Goal: Task Accomplishment & Management: Complete application form

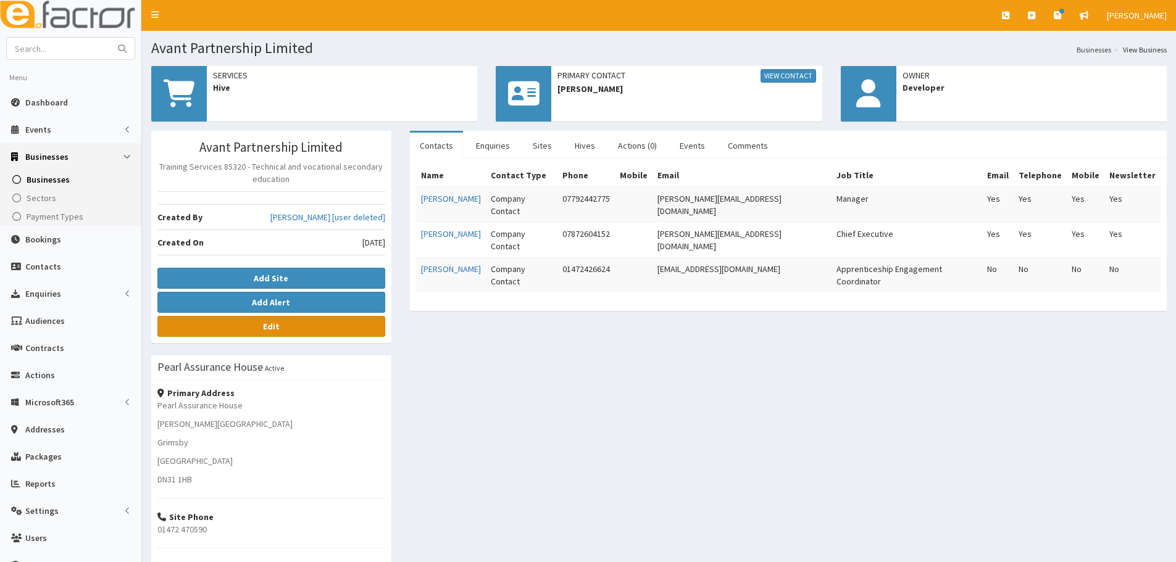
click at [331, 326] on link "Edit" at bounding box center [271, 326] width 228 height 21
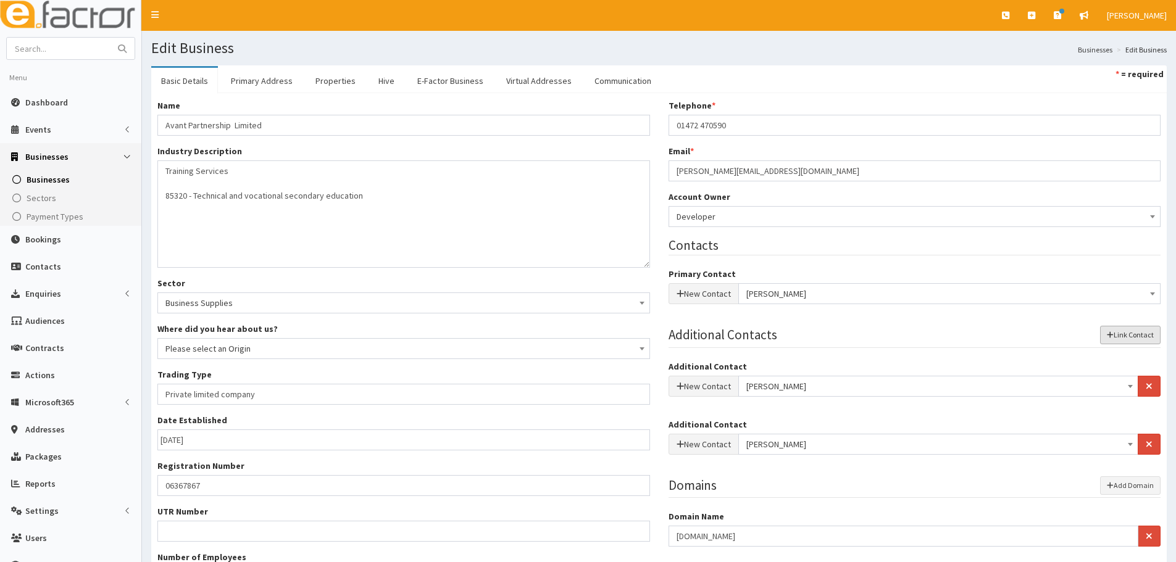
click at [1129, 332] on button "Link Contact" at bounding box center [1130, 335] width 60 height 19
click at [693, 498] on button "New Contact" at bounding box center [704, 502] width 70 height 21
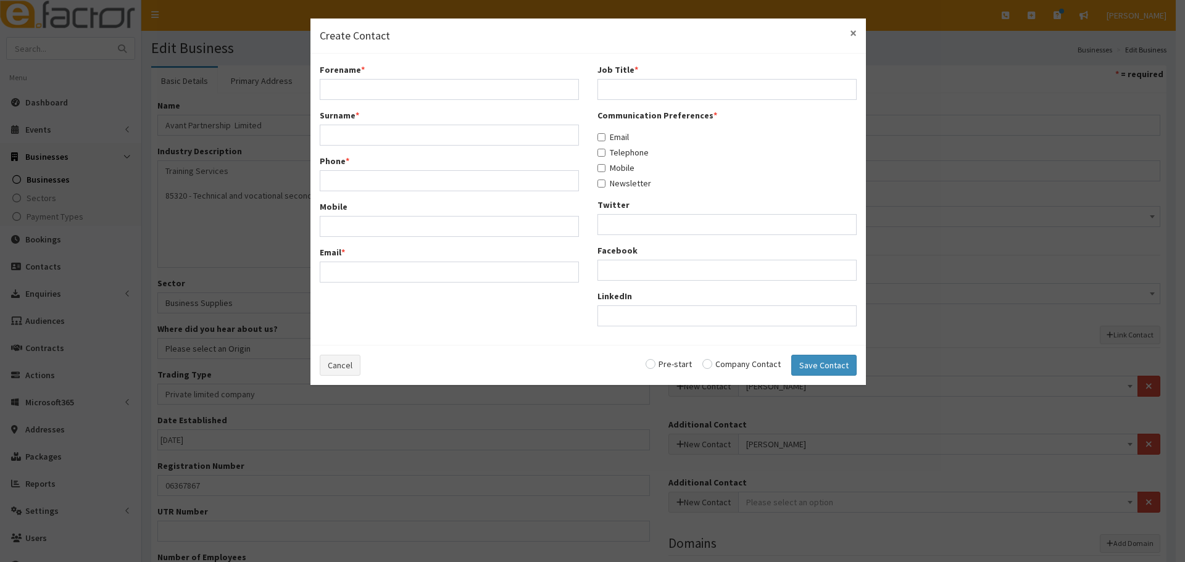
click at [851, 35] on span "×" at bounding box center [853, 33] width 7 height 17
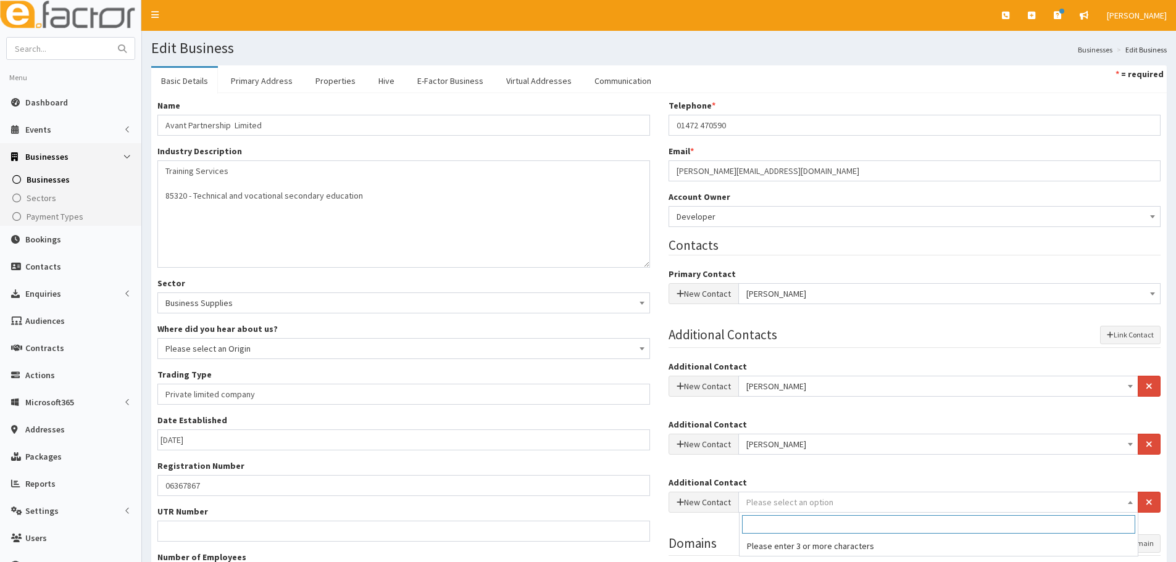
click at [793, 507] on span "Please select an option" at bounding box center [789, 502] width 87 height 11
type input "alysha"
drag, startPoint x: 788, startPoint y: 526, endPoint x: 714, endPoint y: 527, distance: 73.5
click at [714, 527] on body "E Toggle navigation Quick Create Create Business Create Booking" at bounding box center [588, 360] width 1176 height 720
click at [52, 256] on link "Contacts" at bounding box center [70, 266] width 141 height 27
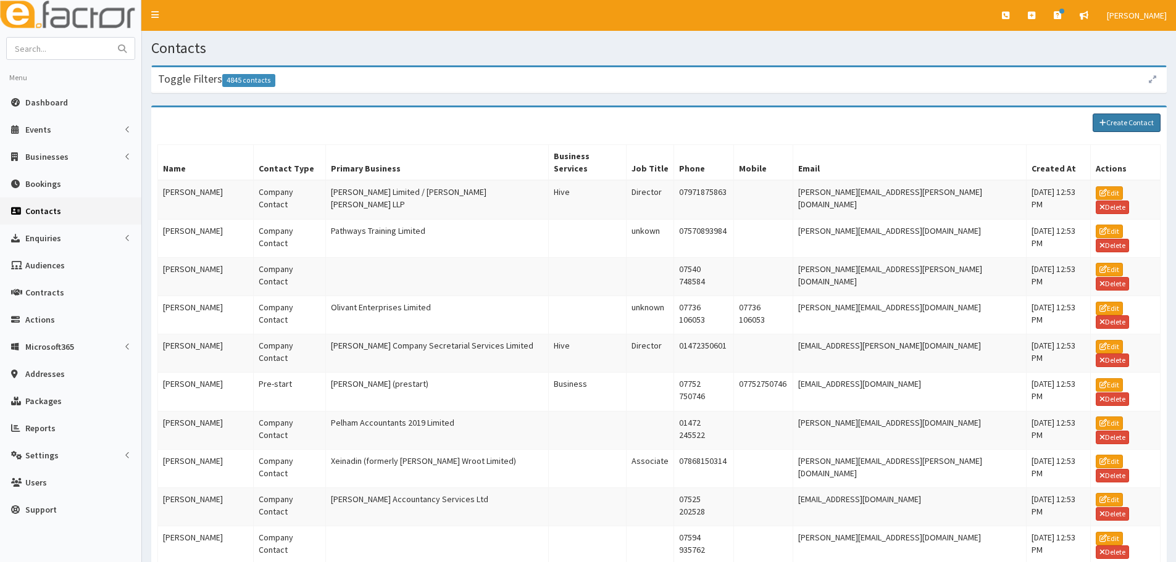
click at [1112, 127] on link "Create Contact" at bounding box center [1127, 123] width 68 height 19
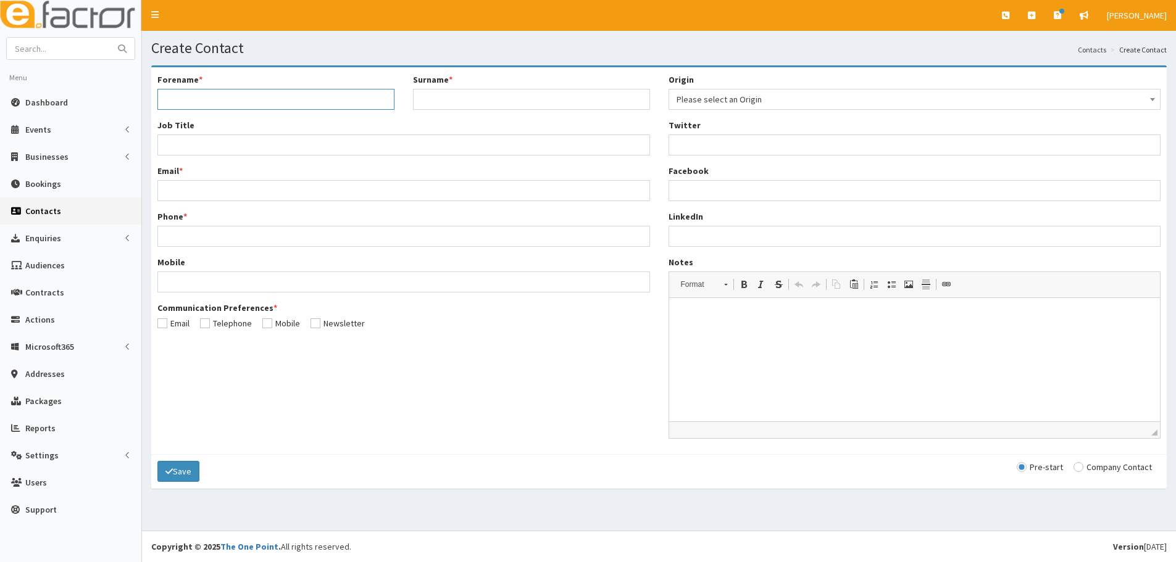
drag, startPoint x: 0, startPoint y: 0, endPoint x: 323, endPoint y: 90, distance: 335.2
click at [323, 90] on input "Forename *" at bounding box center [275, 99] width 237 height 21
type input "Alysha"
type input "Lond"
click at [336, 143] on input "Job Title *" at bounding box center [403, 145] width 493 height 21
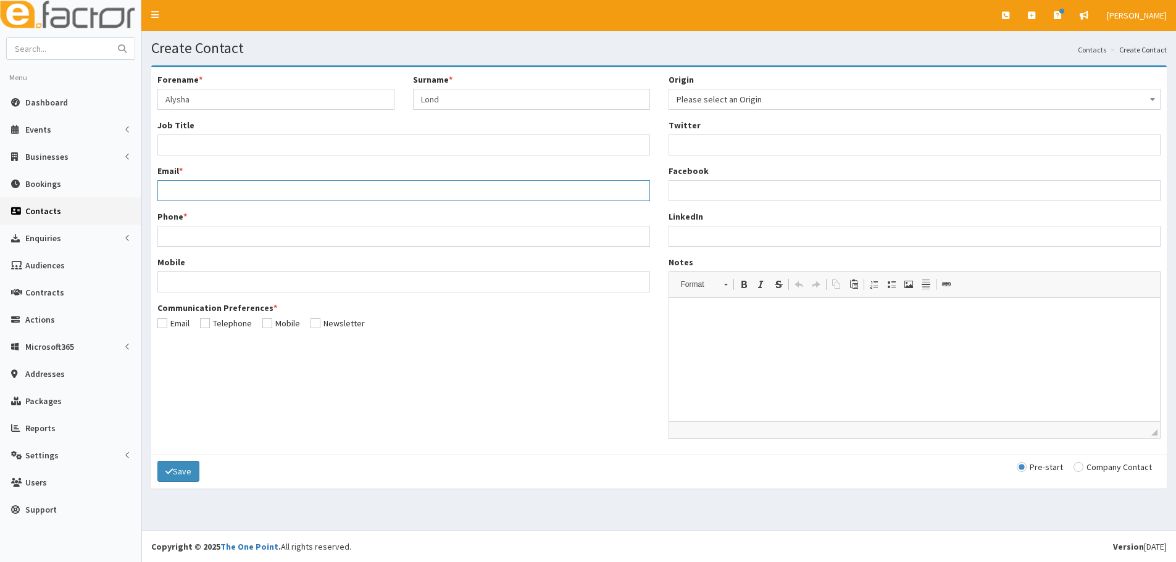
click at [172, 186] on input "Email *" at bounding box center [403, 190] width 493 height 21
click at [1079, 463] on input "radio" at bounding box center [1113, 467] width 78 height 9
radio input "true"
click at [234, 184] on input "Email *" at bounding box center [403, 190] width 493 height 21
click at [1003, 299] on html at bounding box center [914, 317] width 491 height 38
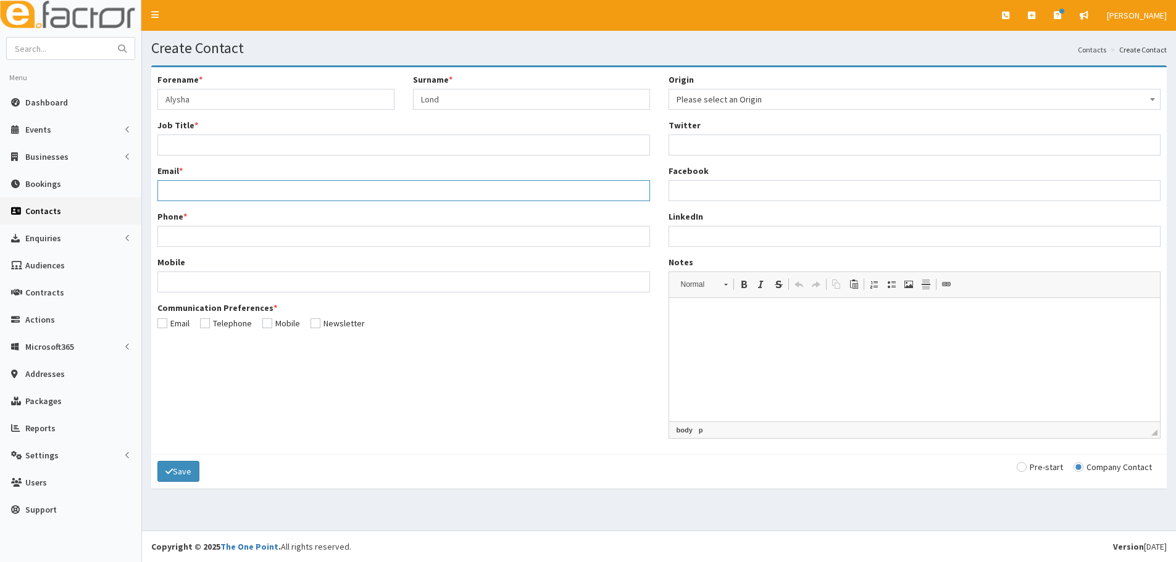
click at [265, 200] on input "Email *" at bounding box center [403, 190] width 493 height 21
type input "[EMAIL_ADDRESS][DOMAIN_NAME]"
click at [211, 144] on input "Job Title *" at bounding box center [403, 145] width 493 height 21
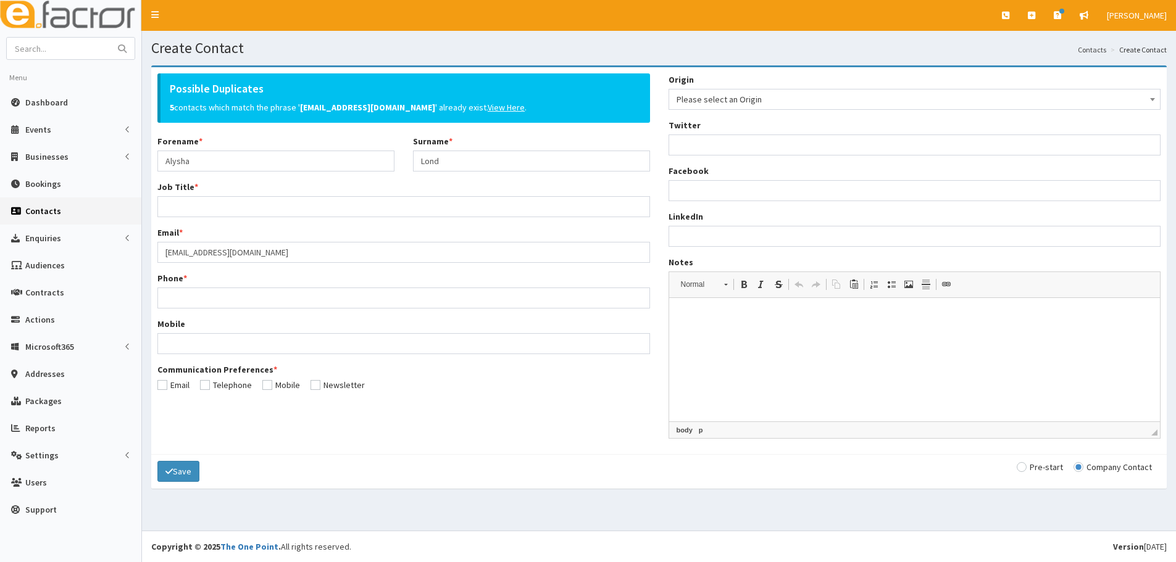
drag, startPoint x: 197, startPoint y: 189, endPoint x: 209, endPoint y: 165, distance: 26.8
click at [197, 189] on div "Job Title *" at bounding box center [403, 199] width 493 height 36
click at [208, 204] on input "Job Title *" at bounding box center [403, 206] width 493 height 21
type input "Employee"
click at [212, 296] on input "Phone *" at bounding box center [403, 298] width 493 height 21
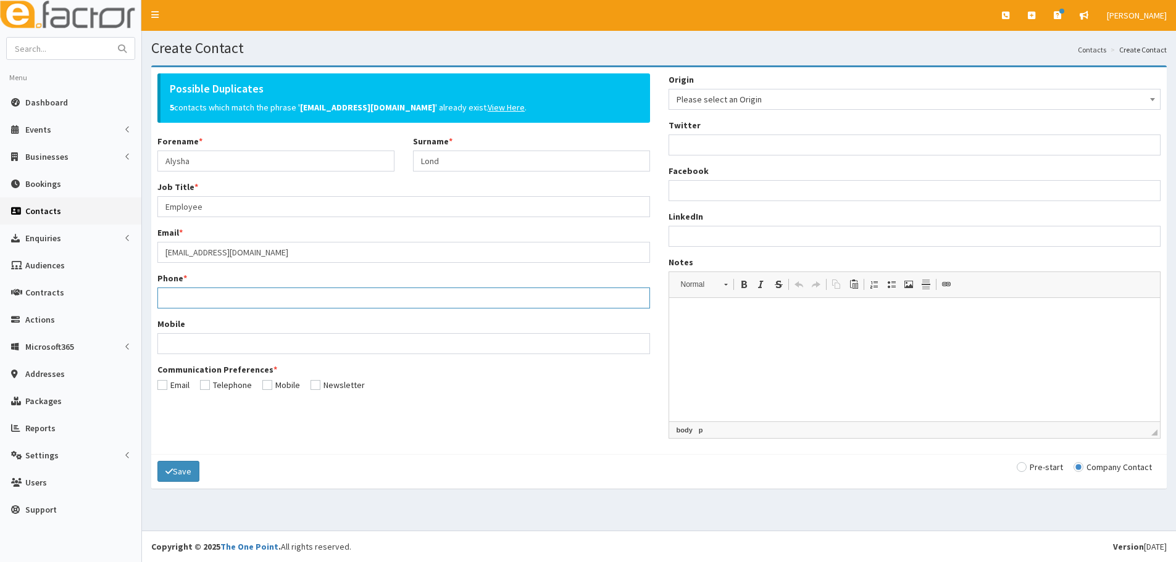
paste input "01472 426624"
drag, startPoint x: 189, startPoint y: 296, endPoint x: 205, endPoint y: 304, distance: 17.7
click at [190, 296] on input "01472 426624" at bounding box center [403, 298] width 493 height 21
type input "01472426624"
drag, startPoint x: 199, startPoint y: 343, endPoint x: 208, endPoint y: 347, distance: 10.2
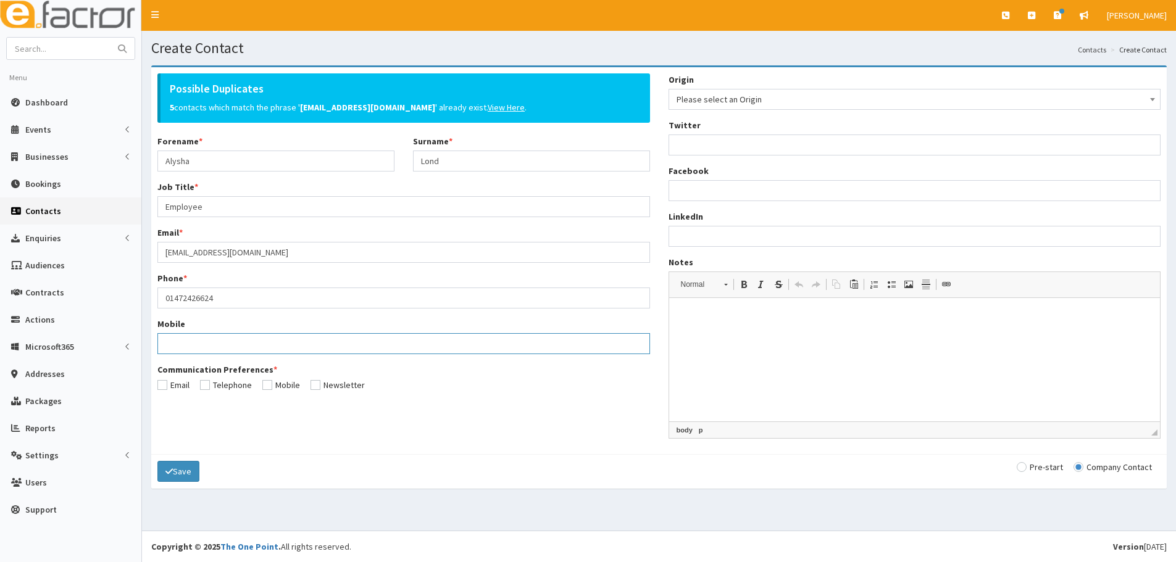
click at [199, 343] on input "Mobile" at bounding box center [403, 343] width 493 height 21
click at [418, 390] on div "Communication Preferences * Email Telephone Mobile Newsletter" at bounding box center [403, 378] width 493 height 28
click at [169, 389] on input "checkbox" at bounding box center [173, 385] width 32 height 9
checkbox input "true"
click at [207, 387] on input "checkbox" at bounding box center [226, 385] width 52 height 9
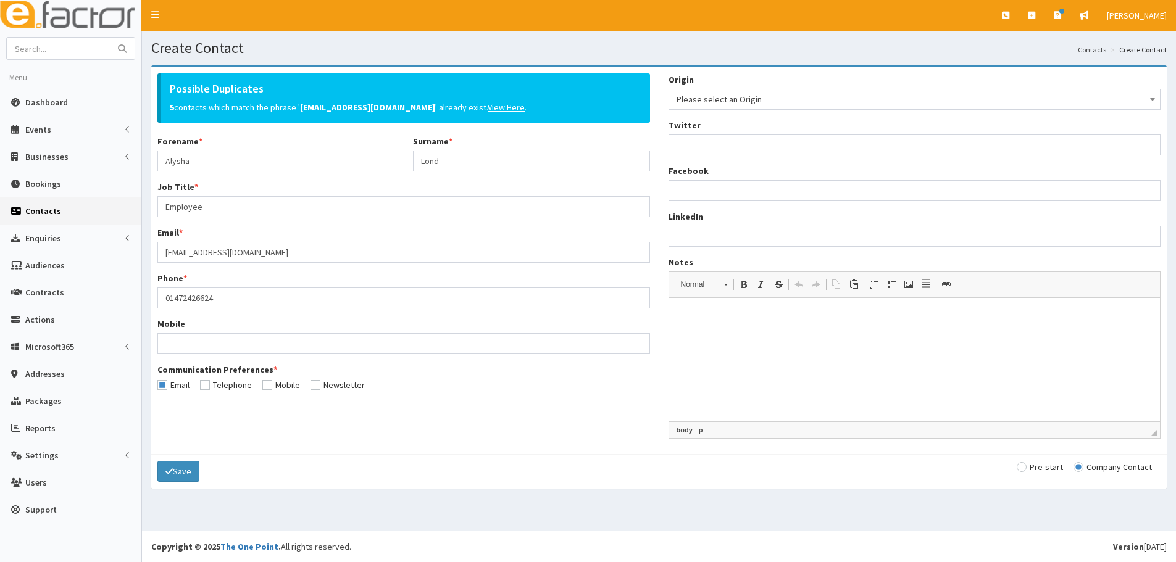
checkbox input "true"
click at [258, 383] on div "Communication Preferences * Email Telephone Mobile Newsletter" at bounding box center [403, 378] width 493 height 28
click at [183, 477] on button "Save" at bounding box center [178, 471] width 42 height 21
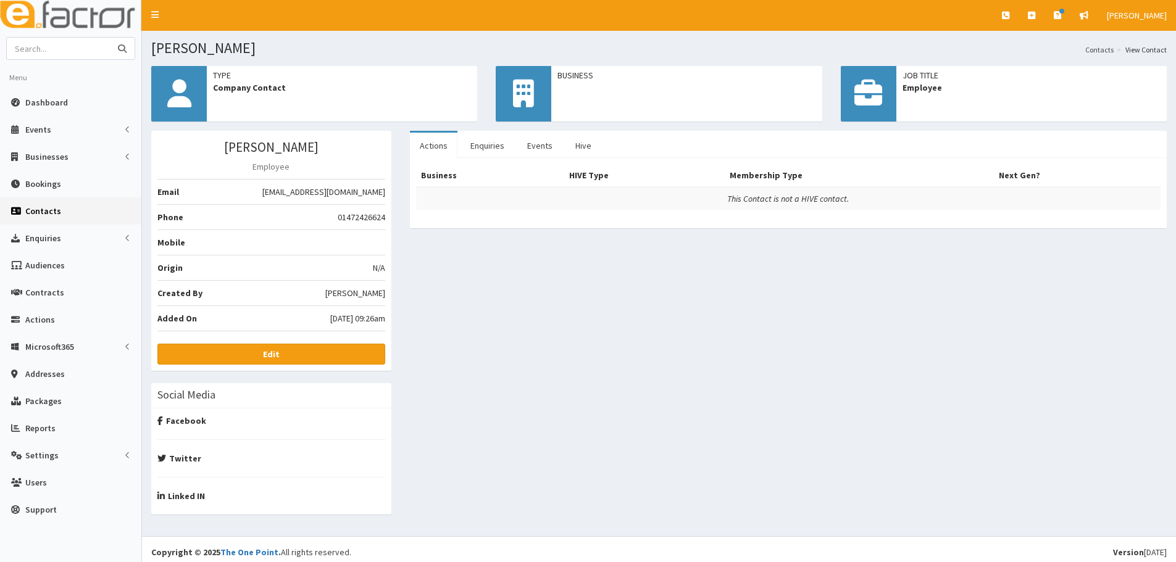
click at [62, 43] on input "text" at bounding box center [59, 49] width 104 height 22
type input "avant"
click at [110, 38] on button "submit" at bounding box center [122, 49] width 25 height 22
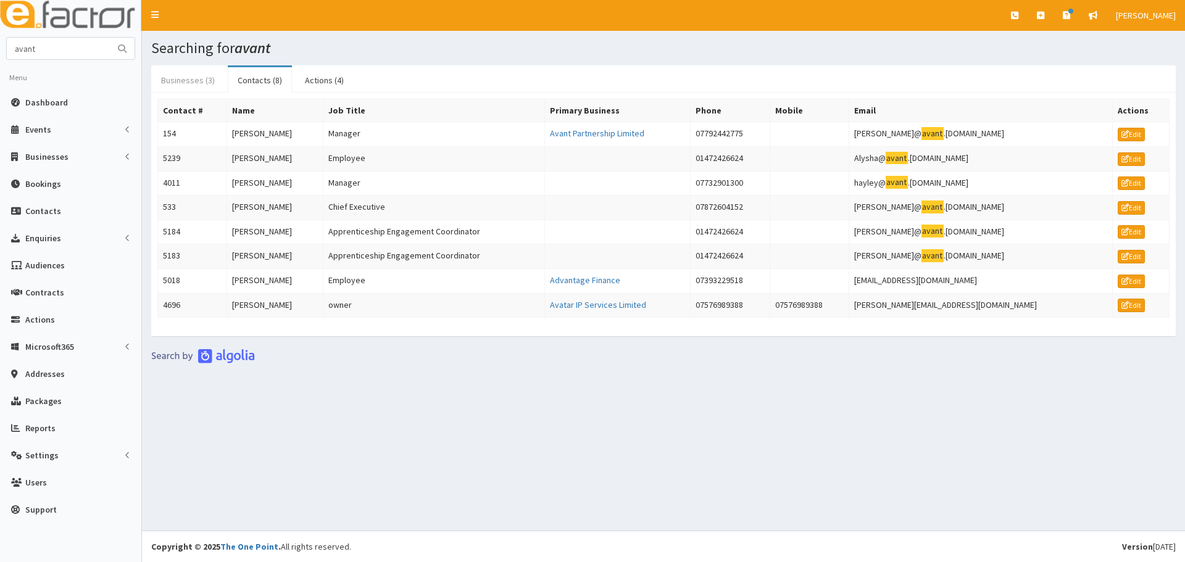
click at [183, 80] on link "Businesses (3)" at bounding box center [187, 80] width 73 height 26
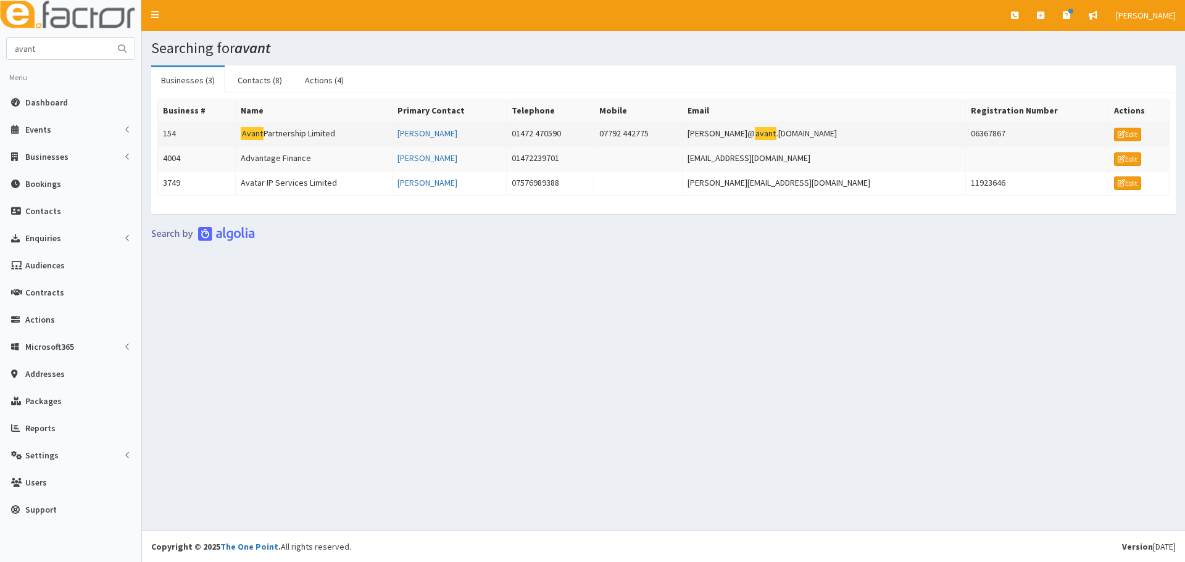
click at [274, 128] on td "Avant Partnership Limited" at bounding box center [314, 134] width 157 height 25
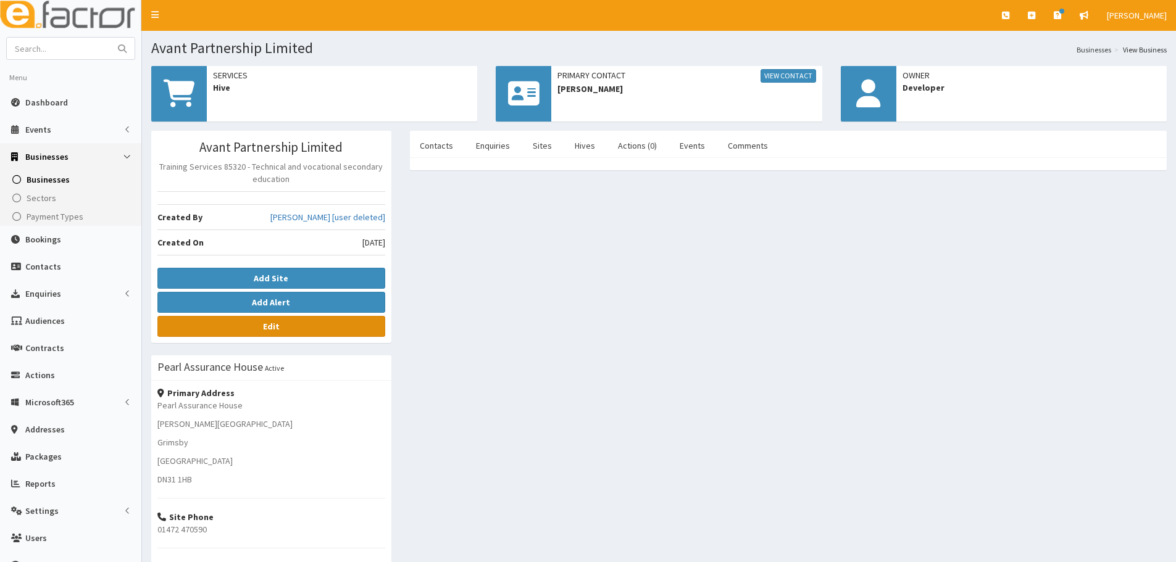
click at [376, 333] on link "Edit" at bounding box center [271, 326] width 228 height 21
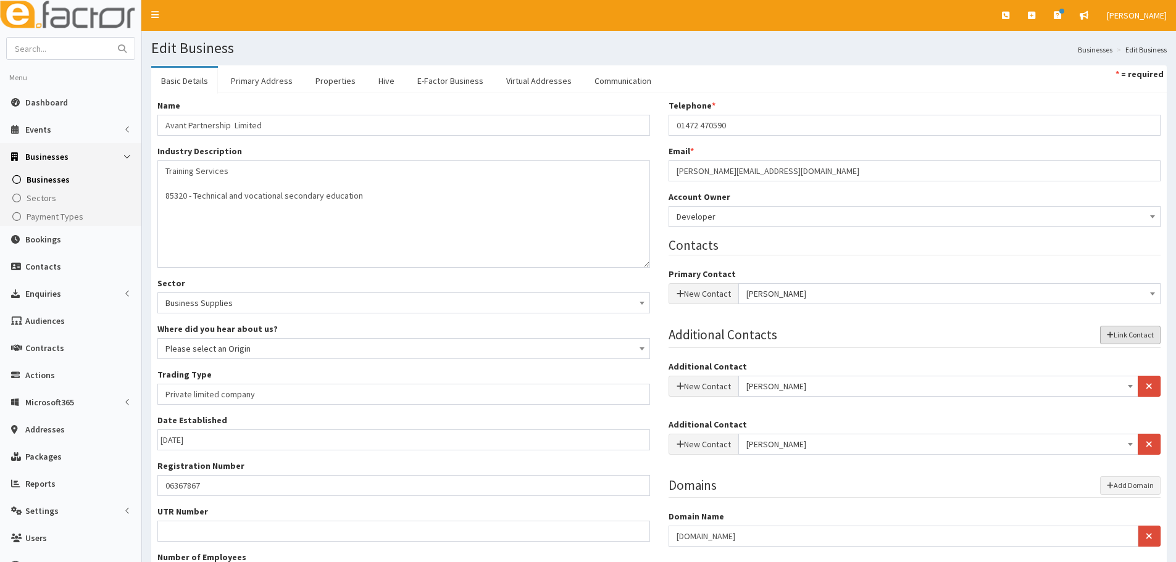
click at [1141, 331] on button "Link Contact" at bounding box center [1130, 335] width 60 height 19
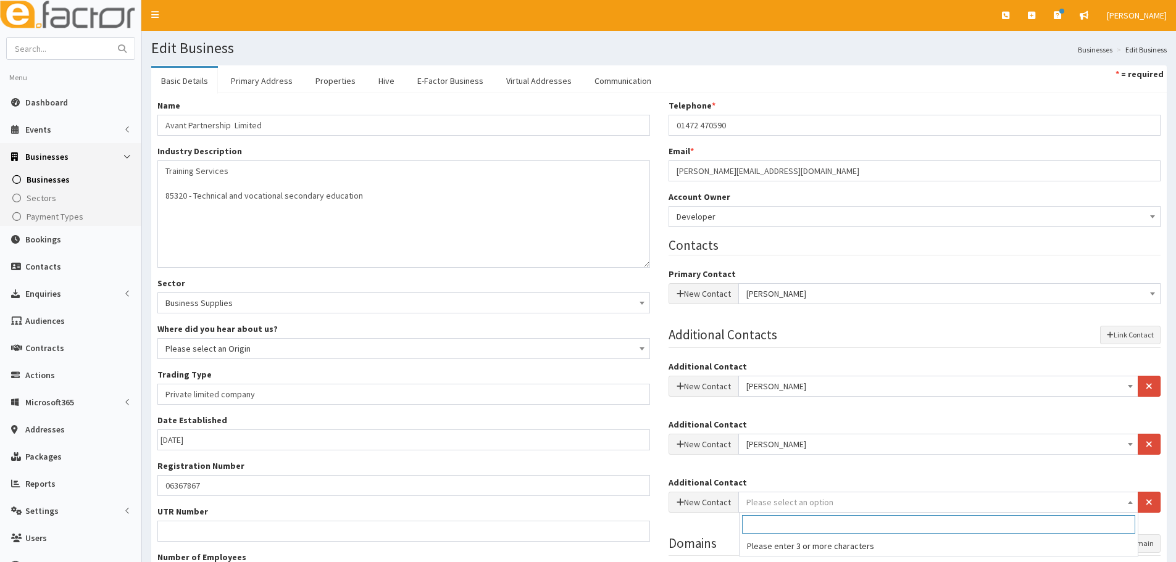
click at [834, 504] on span "Please select an option" at bounding box center [938, 502] width 385 height 17
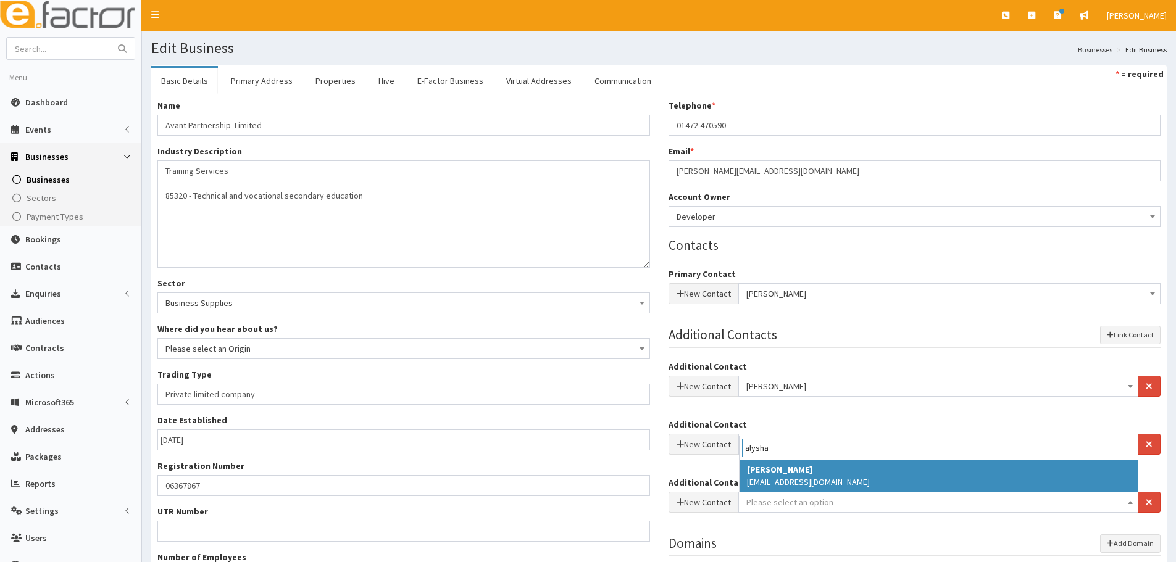
type input "alysha"
select select "5239"
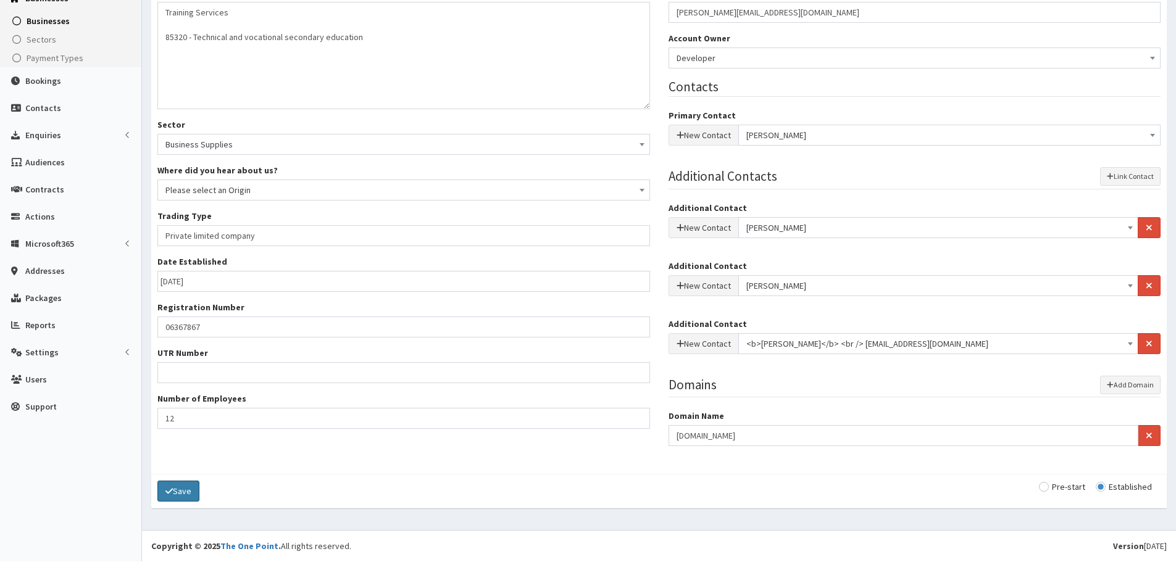
click at [169, 494] on icon "submit" at bounding box center [168, 491] width 7 height 9
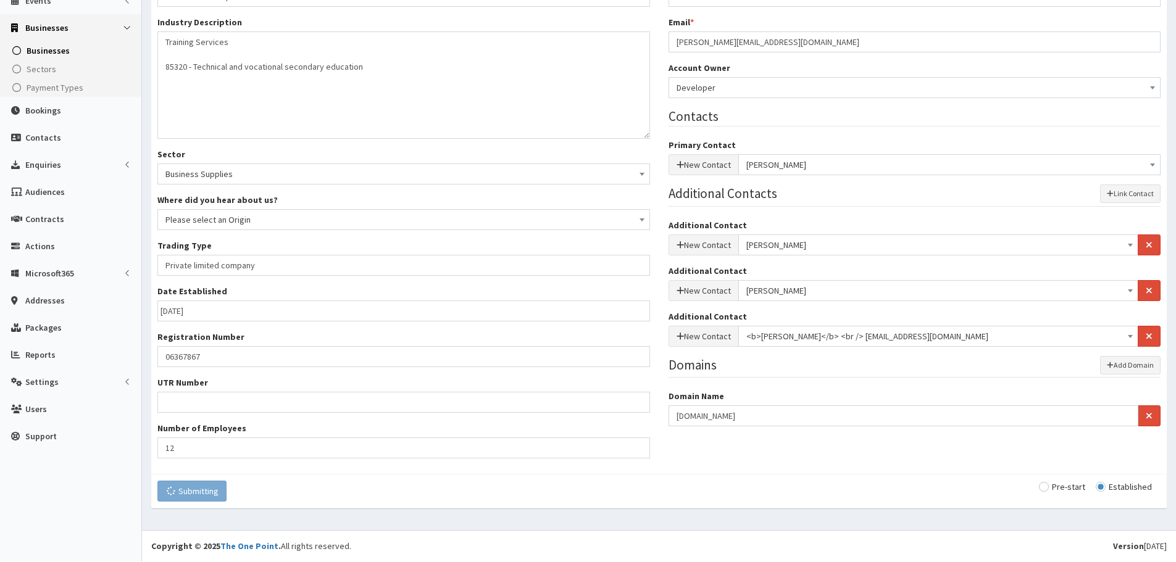
scroll to position [129, 0]
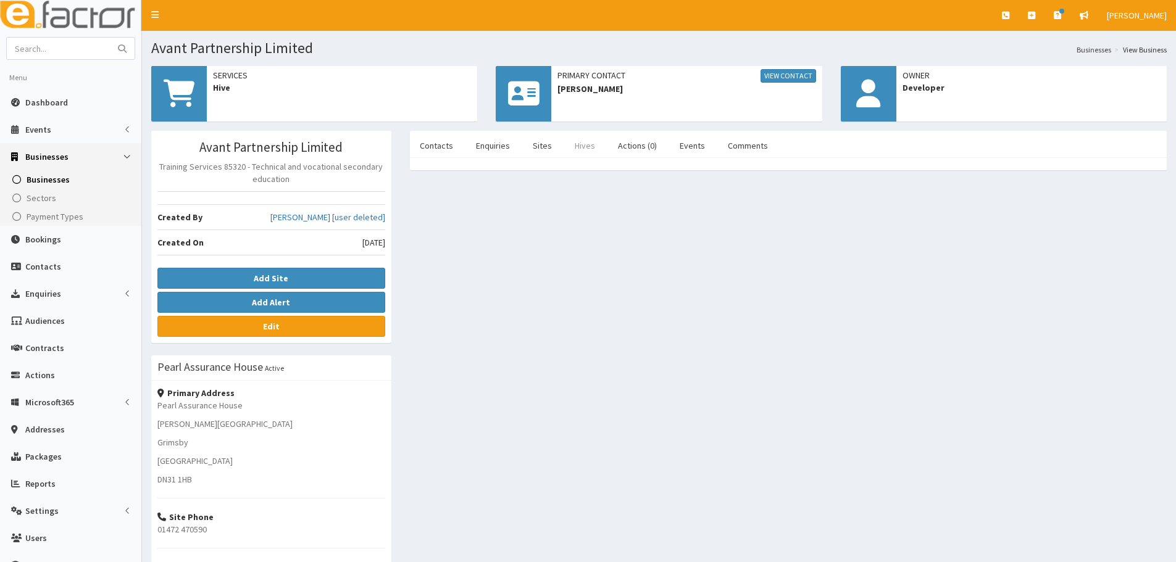
click at [599, 148] on link "Hives" at bounding box center [585, 146] width 40 height 26
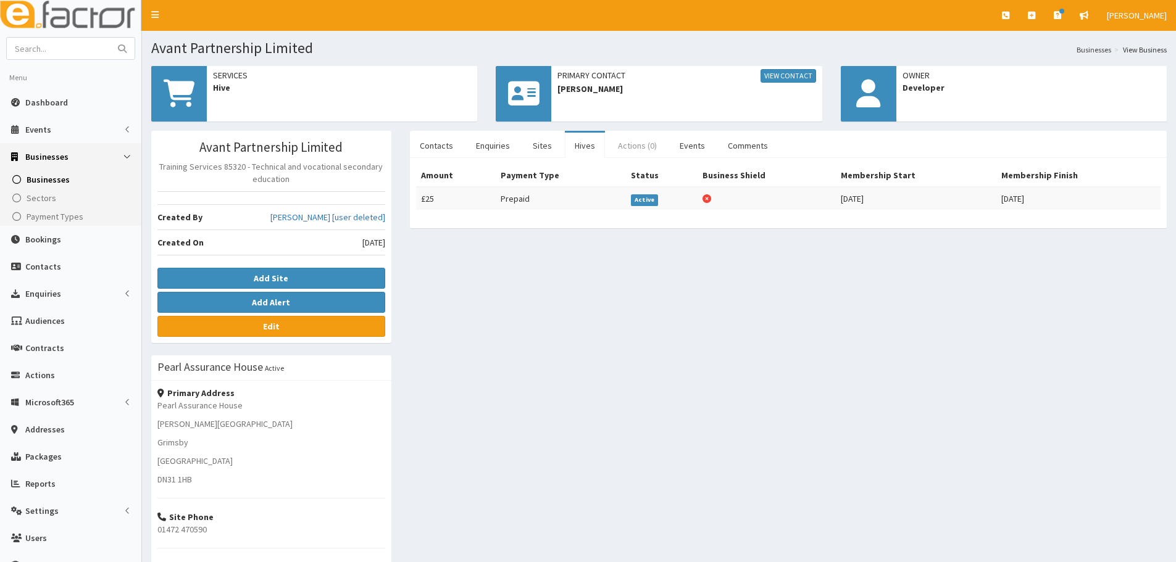
click at [640, 147] on link "Actions (0)" at bounding box center [637, 146] width 59 height 26
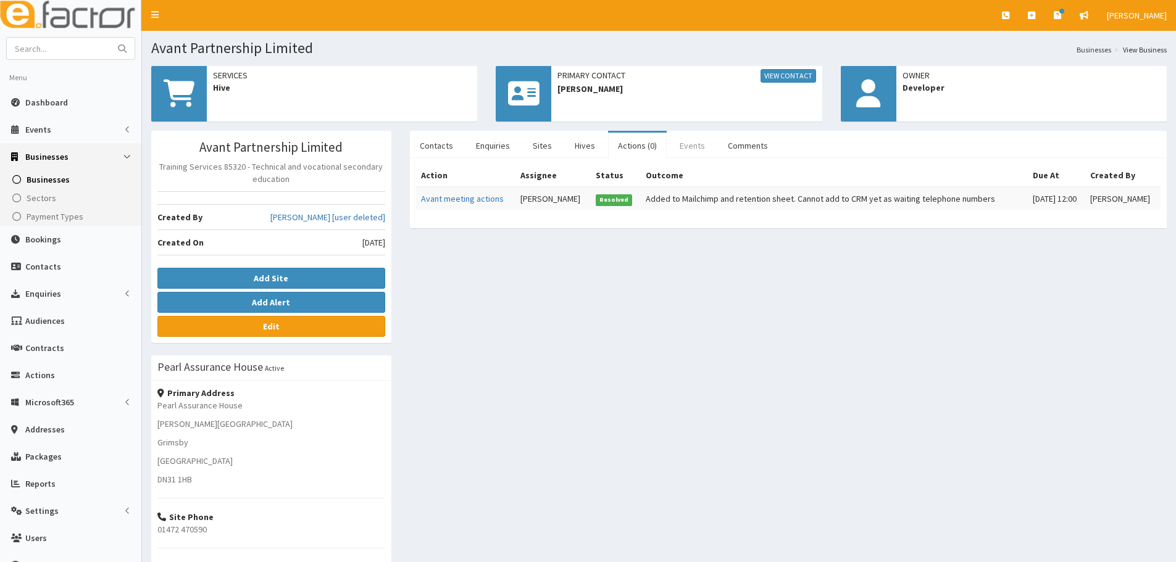
click at [683, 143] on link "Events" at bounding box center [692, 146] width 45 height 26
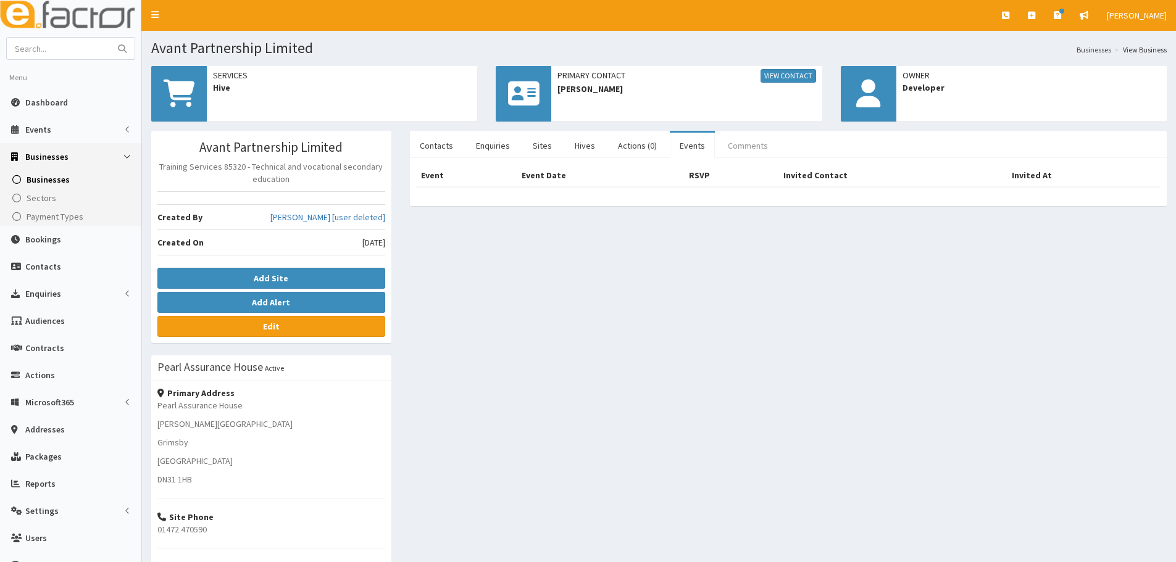
click at [735, 141] on link "Comments" at bounding box center [748, 146] width 60 height 26
